Goal: Task Accomplishment & Management: Manage account settings

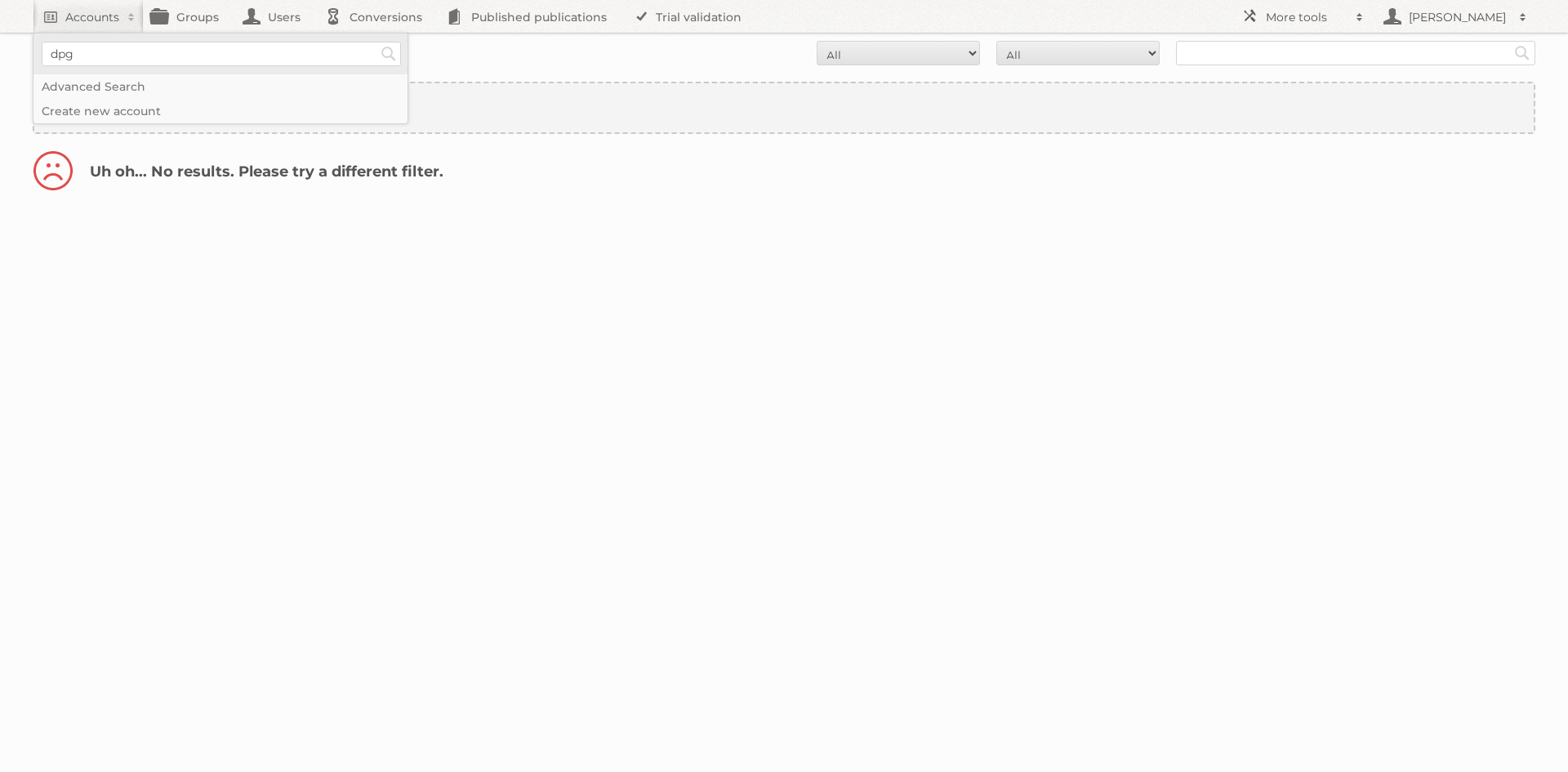
type input"] "dpg"
click at [376, 42] on input "Search" at bounding box center [388, 53] width 24 height 24
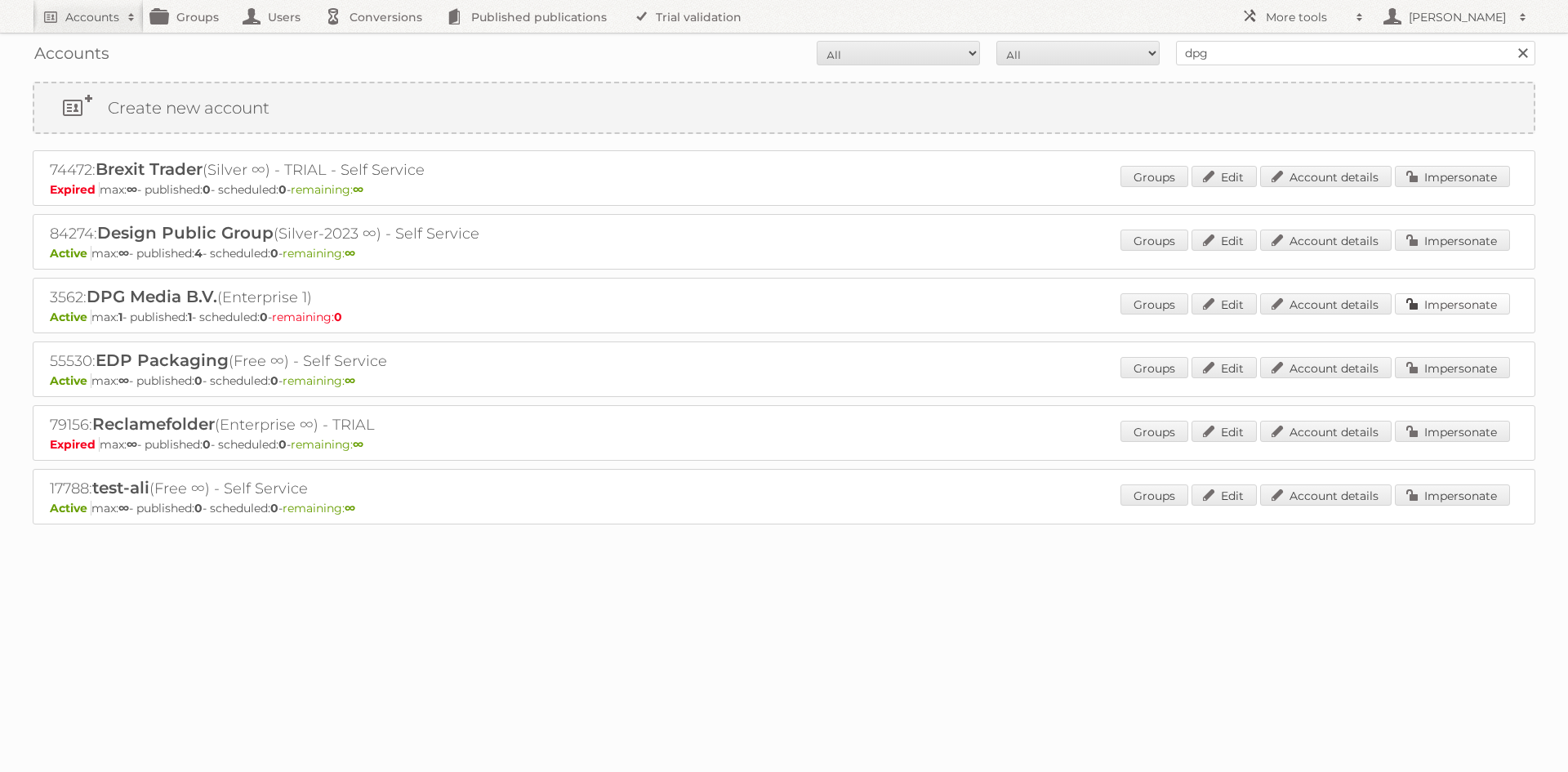
click at [1459, 295] on link "Impersonate" at bounding box center [1452, 304] width 116 height 22
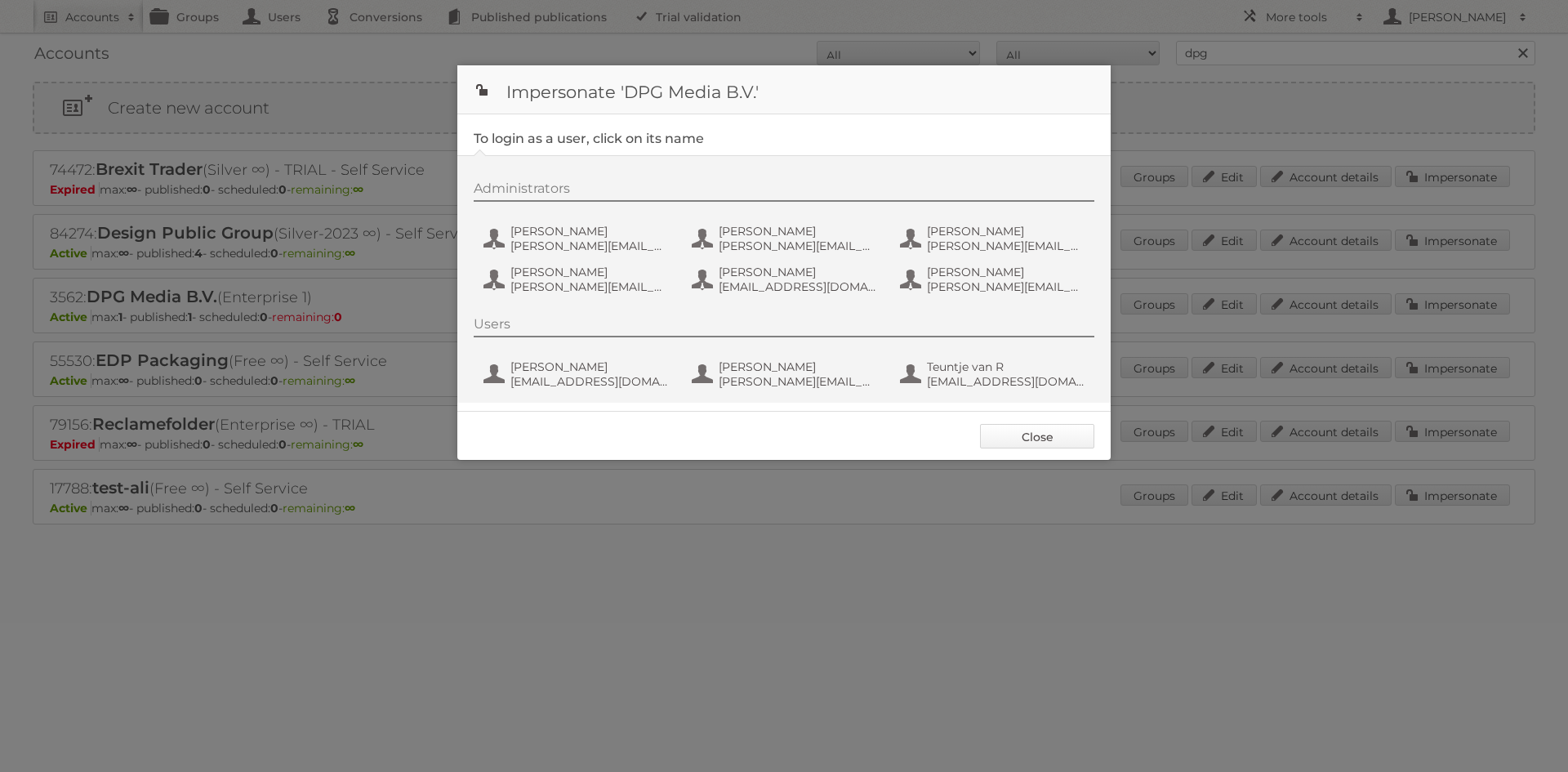
click at [1054, 435] on link "Close" at bounding box center [1037, 436] width 115 height 24
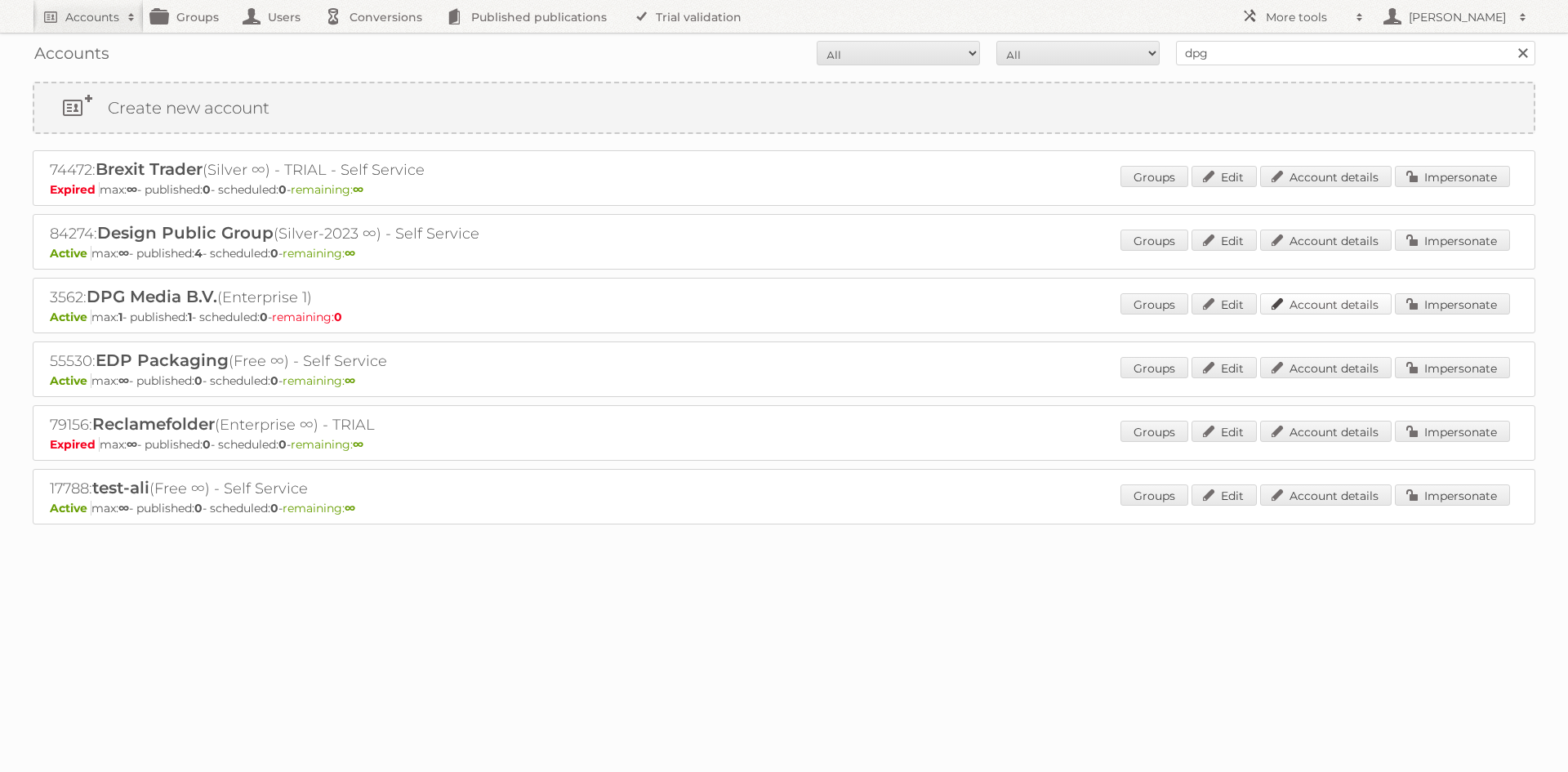
click at [1318, 300] on link "Account details" at bounding box center [1326, 304] width 132 height 22
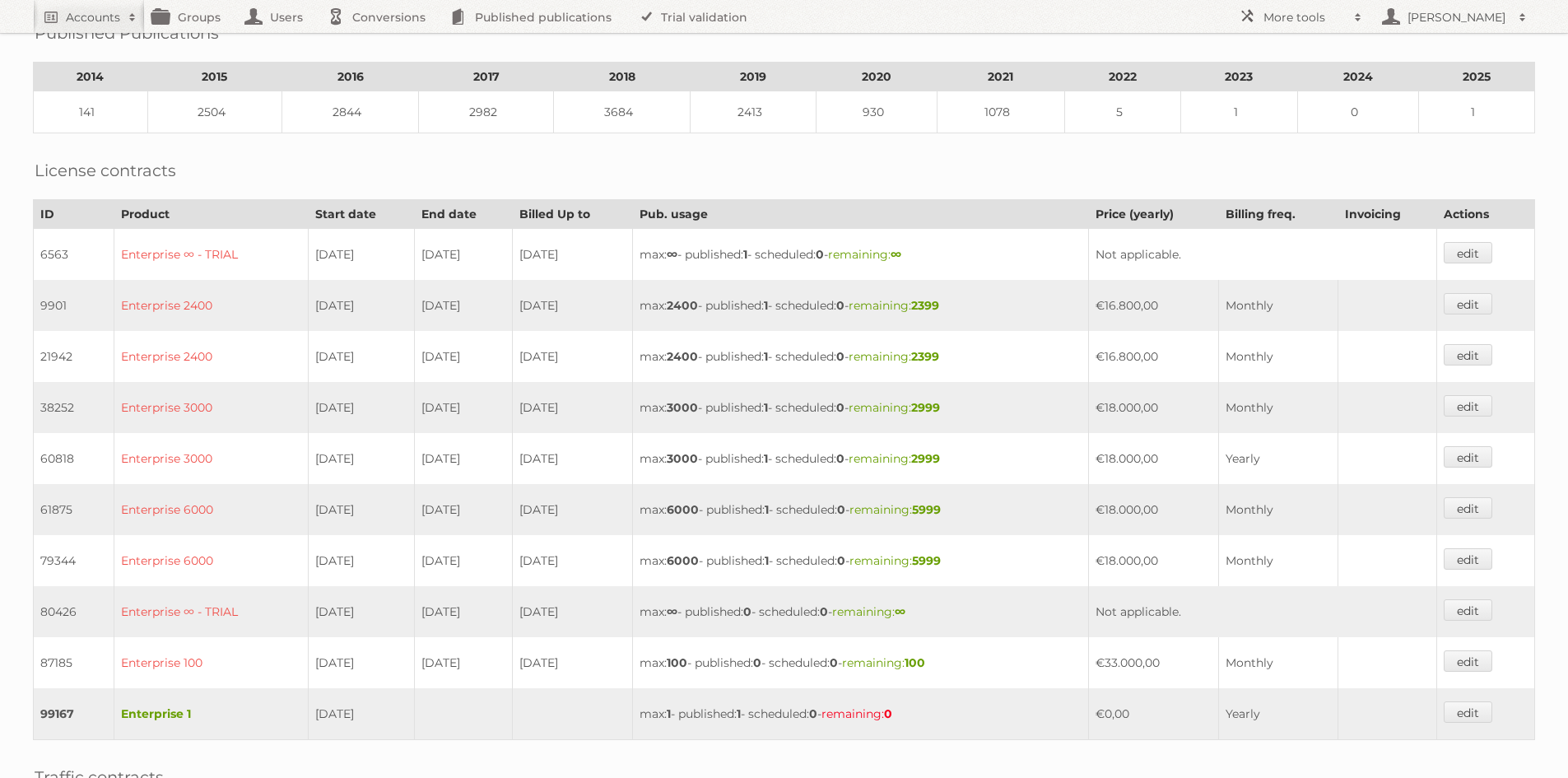
scroll to position [165, 0]
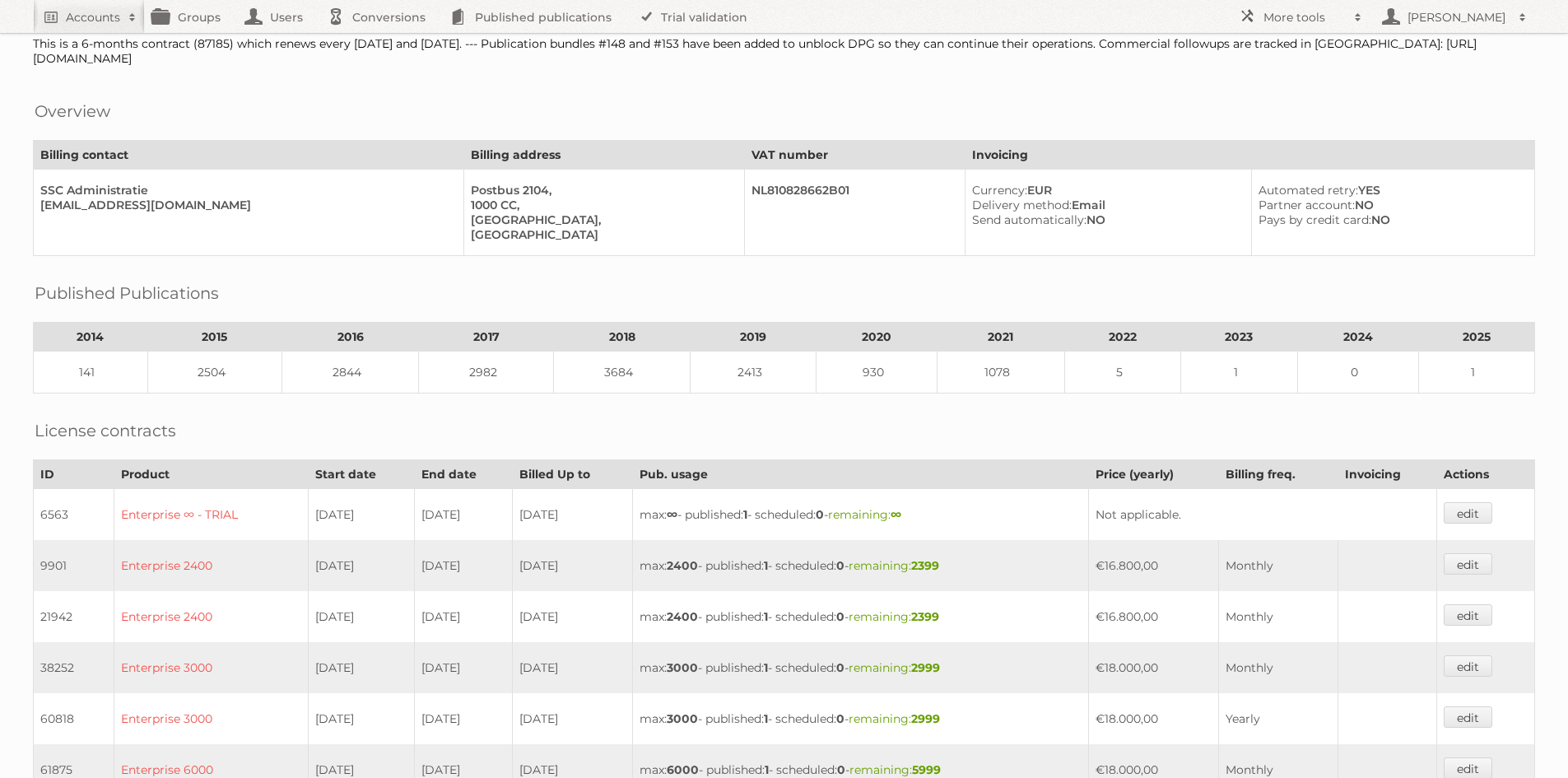
scroll to position [0, 0]
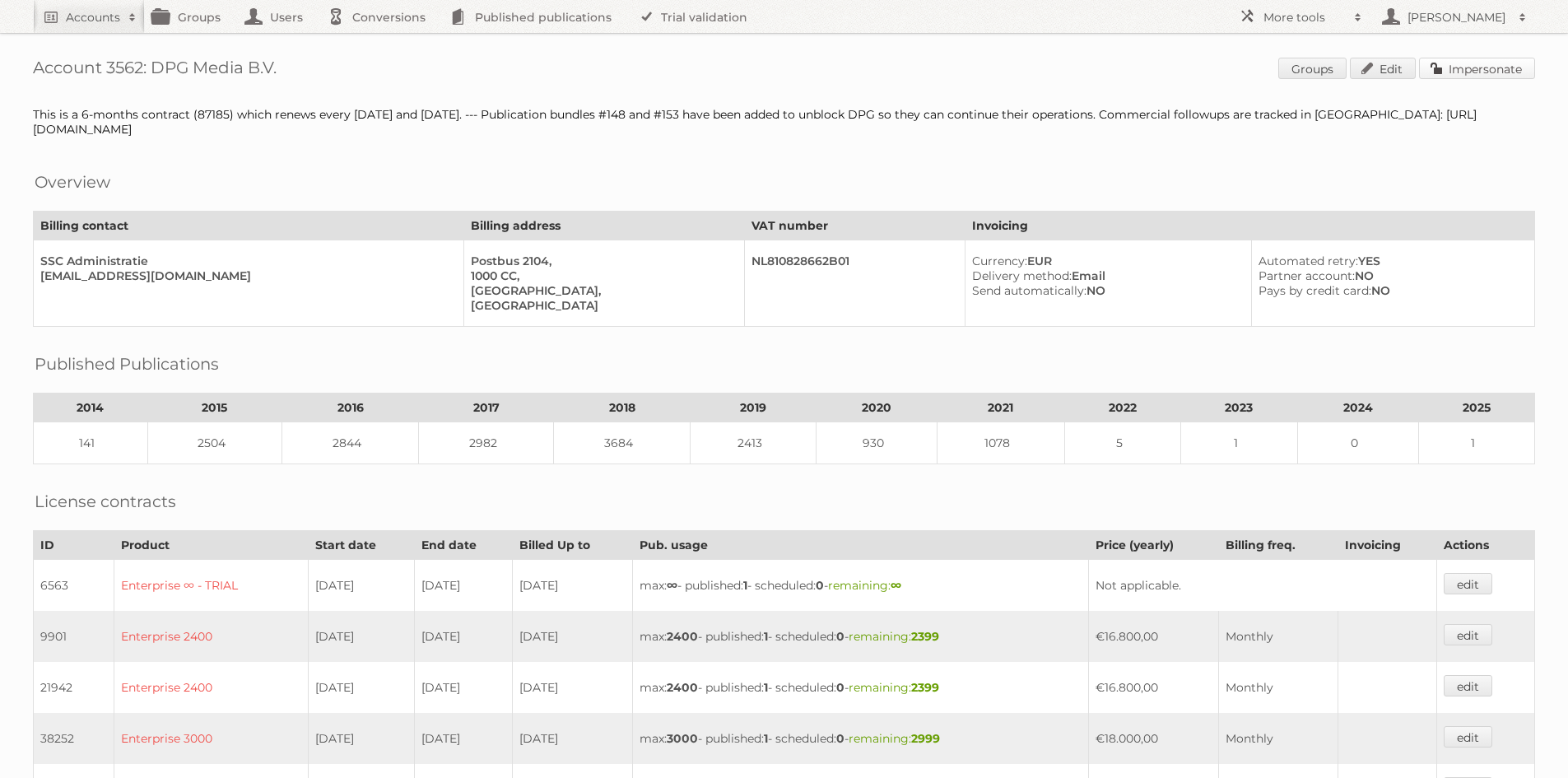
click at [1459, 66] on link "Impersonate" at bounding box center [1477, 68] width 116 height 22
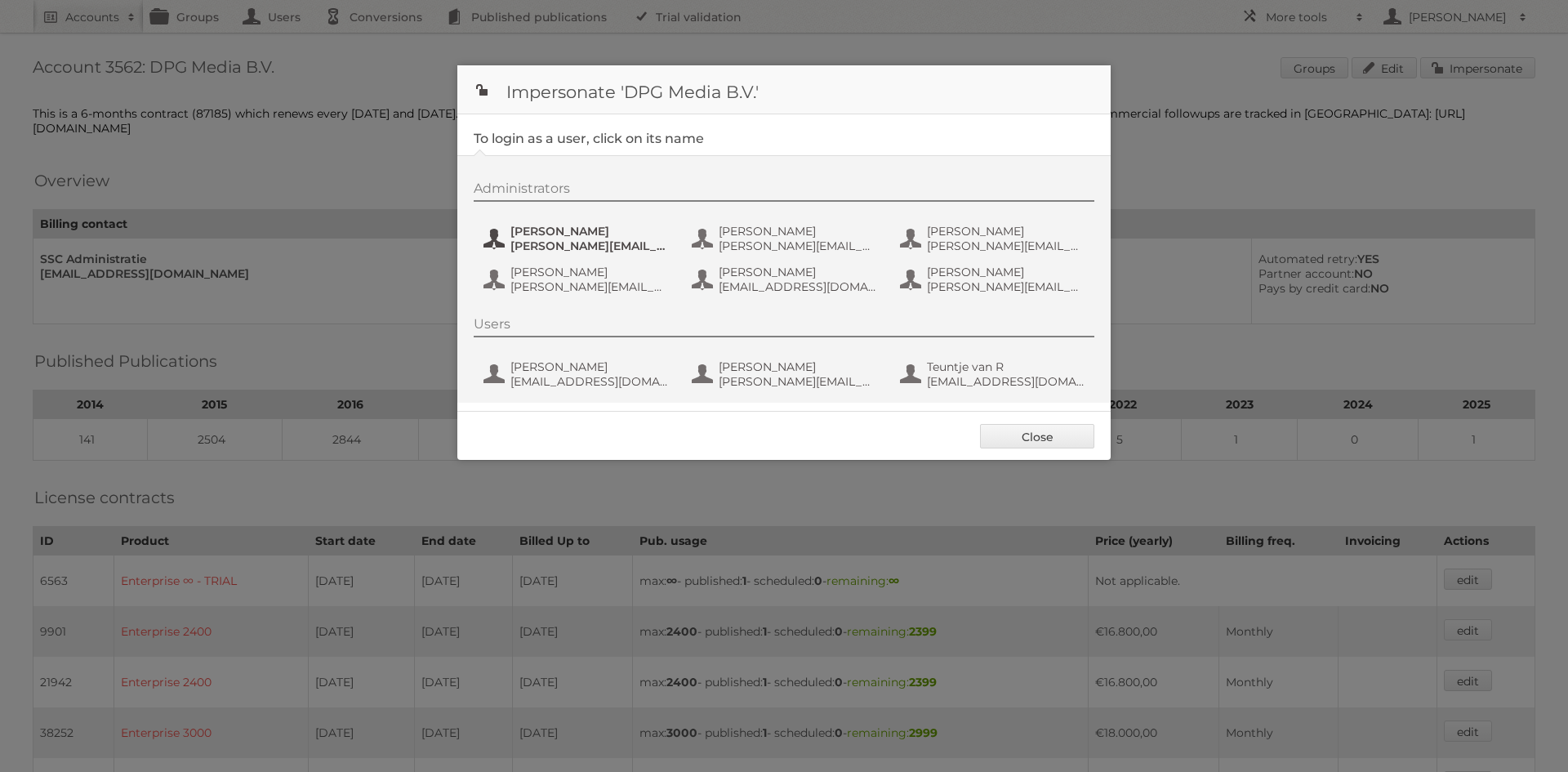
click at [605, 241] on span "dennis.figge@persgroep.net" at bounding box center [590, 246] width 159 height 14
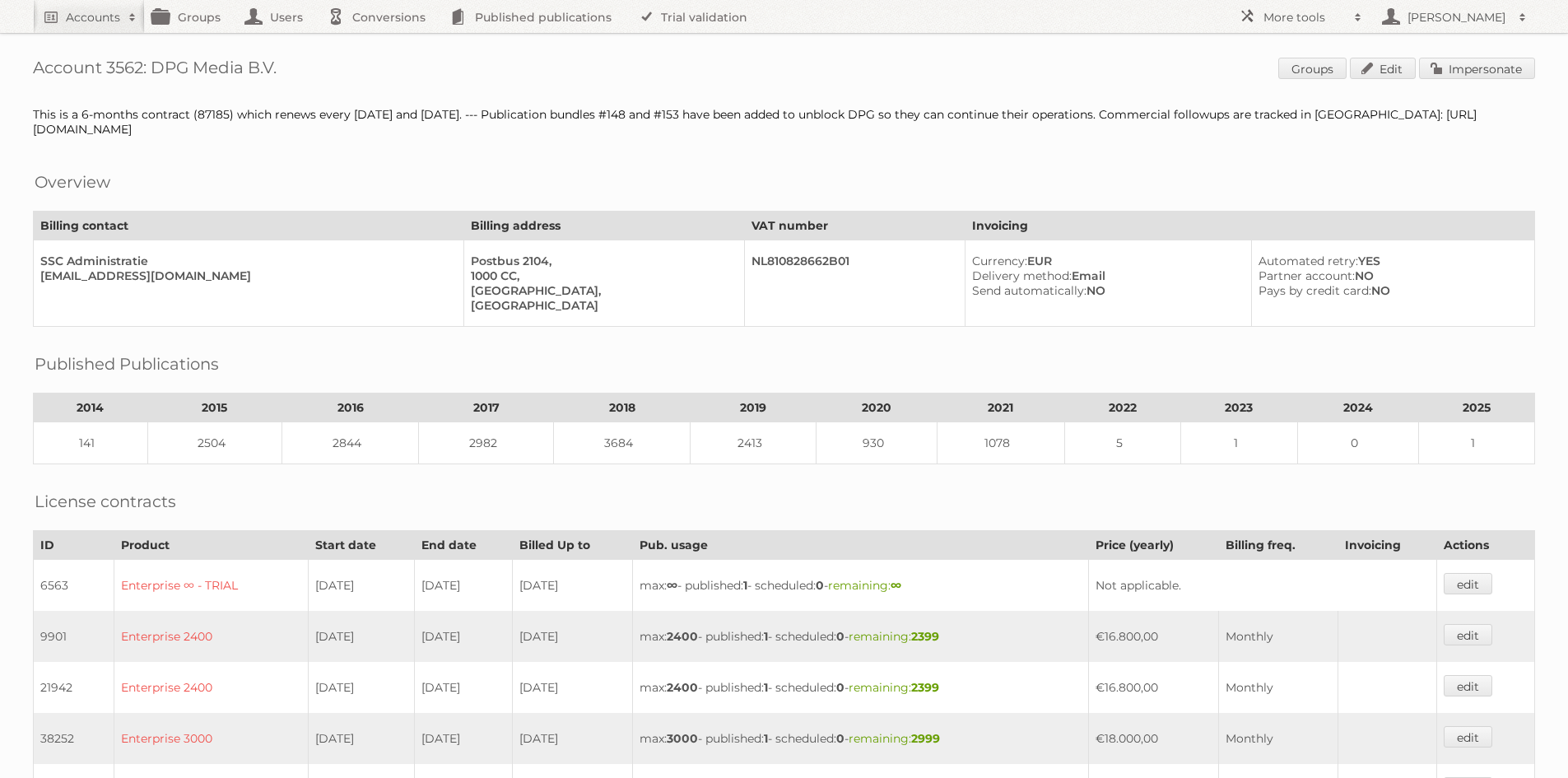
click at [100, 27] on link "Accounts" at bounding box center [88, 16] width 112 height 33
type input"] "ygo"
click at [379, 42] on input "Search" at bounding box center [391, 54] width 25 height 25
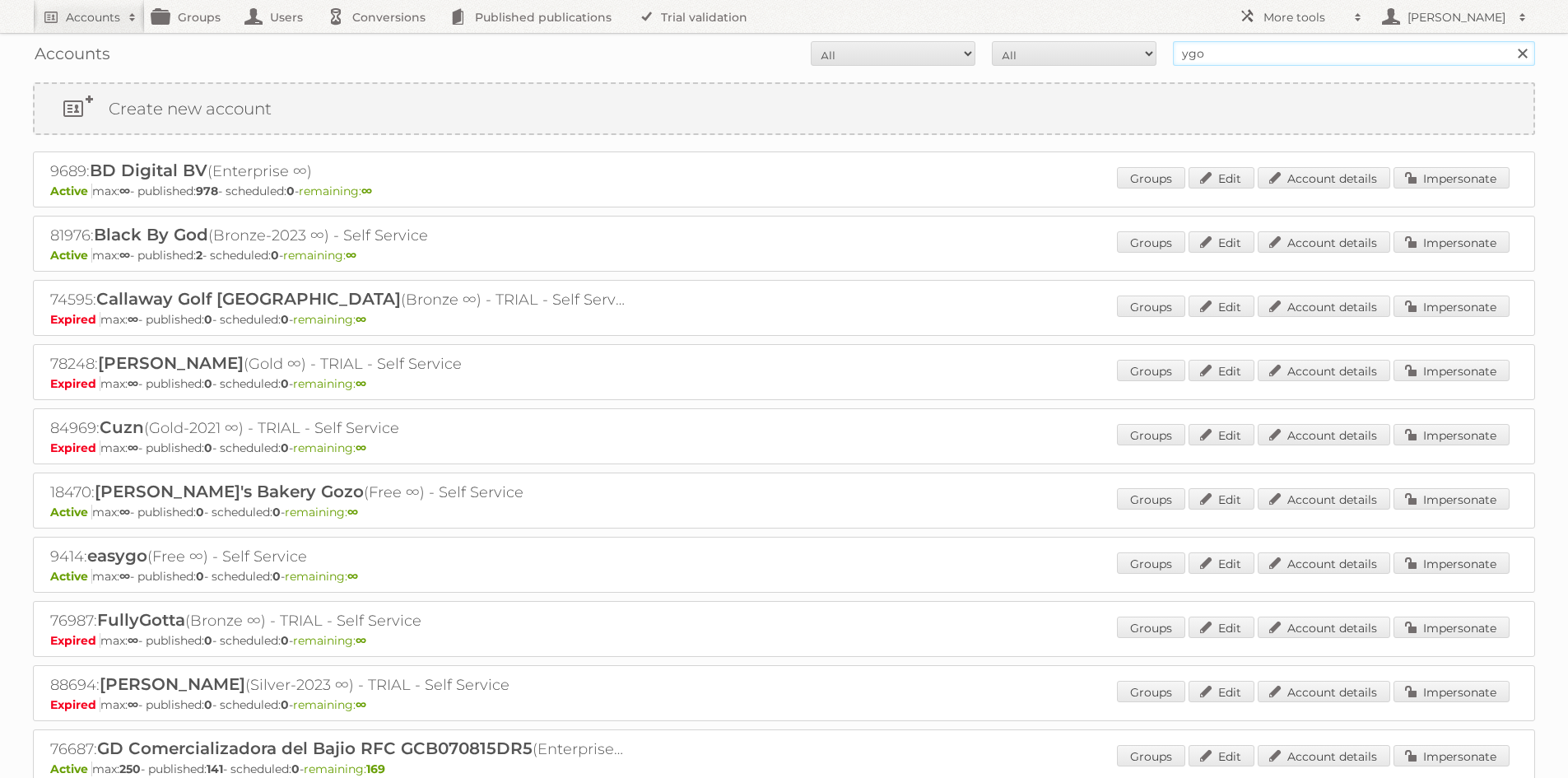
click at [1242, 51] on input "ygo" at bounding box center [1353, 53] width 362 height 25
type input "ygo.be"
click at [1510, 41] on input "Search" at bounding box center [1522, 53] width 25 height 25
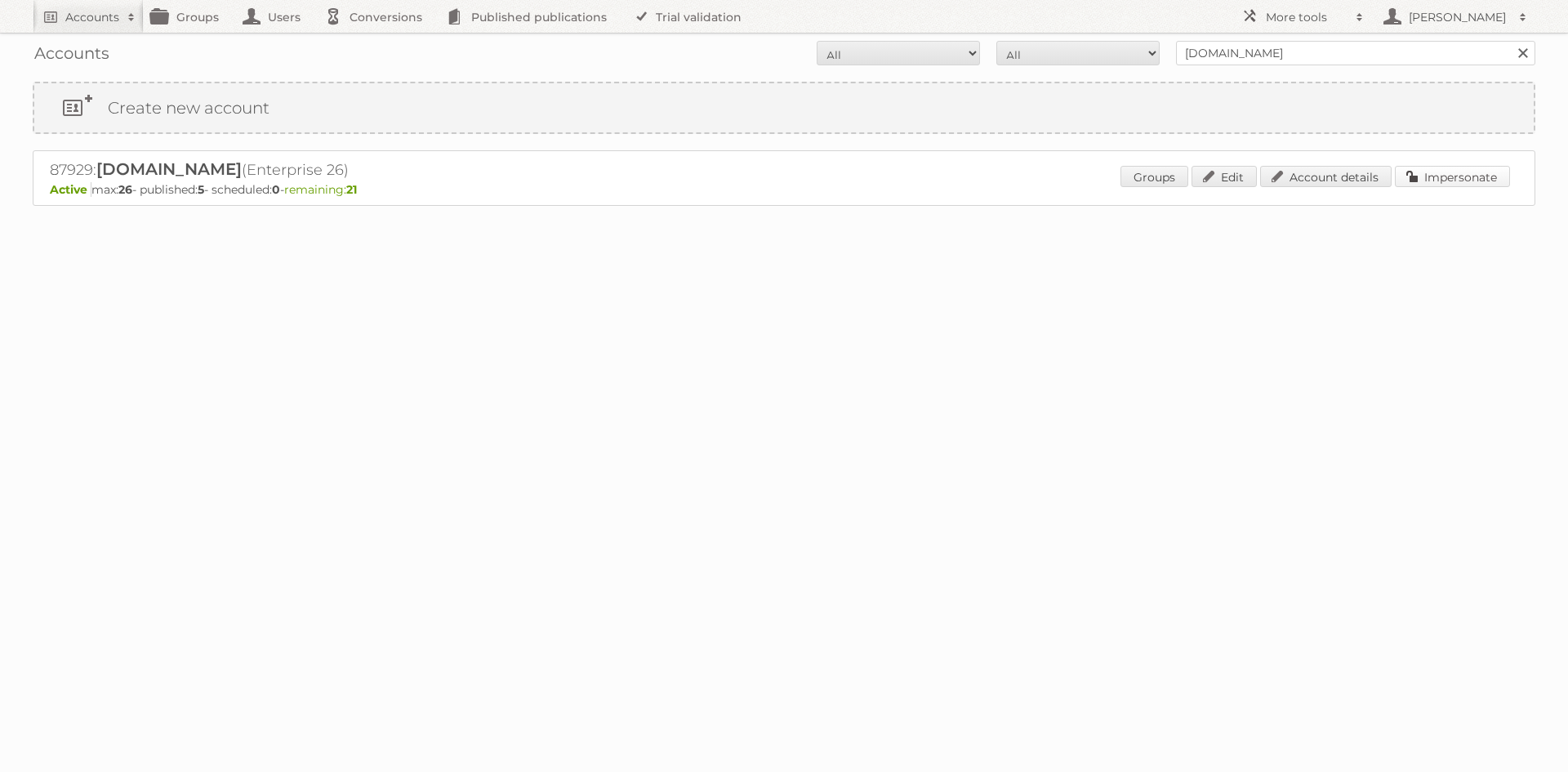
click at [1423, 186] on link "Impersonate" at bounding box center [1452, 177] width 116 height 22
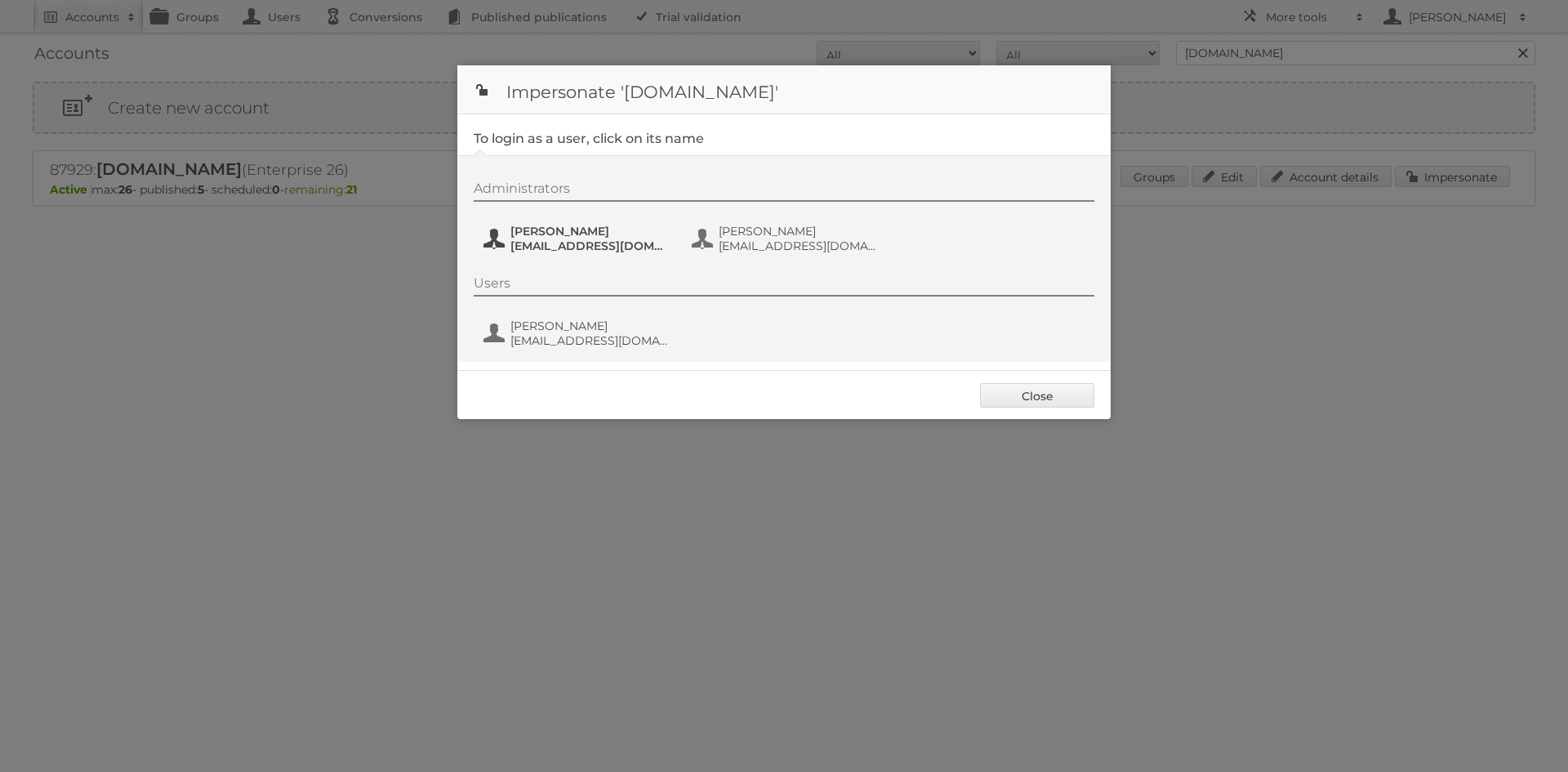
click at [557, 238] on span "[EMAIL_ADDRESS][DOMAIN_NAME]" at bounding box center [590, 246] width 159 height 14
